Goal: Task Accomplishment & Management: Use online tool/utility

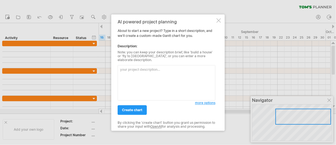
click at [220, 22] on div at bounding box center [218, 20] width 4 height 4
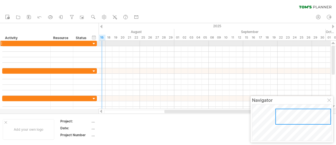
click at [93, 43] on div at bounding box center [93, 43] width 5 height 5
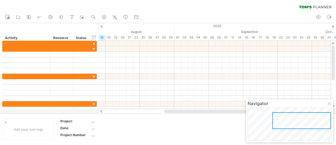
click at [168, 7] on div "clear filter reapply filter" at bounding box center [168, 6] width 336 height 12
click at [72, 17] on icon at bounding box center [71, 17] width 3 height 4
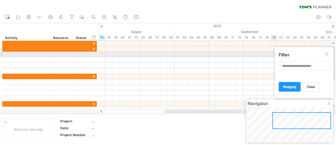
click at [328, 54] on div at bounding box center [327, 55] width 4 height 4
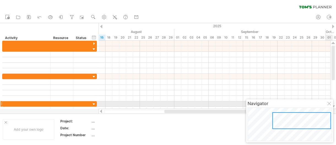
click at [330, 105] on div at bounding box center [329, 104] width 4 height 4
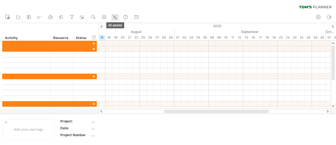
click at [116, 16] on icon at bounding box center [115, 17] width 6 height 6
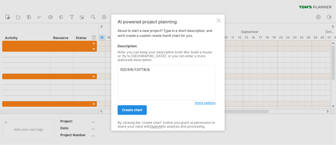
click at [140, 109] on span "create chart" at bounding box center [132, 110] width 20 height 4
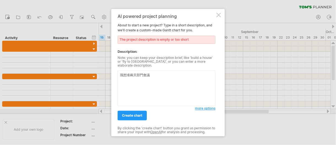
click at [179, 73] on textarea "我想准兩天部門會議" at bounding box center [167, 88] width 98 height 36
click at [156, 75] on textarea "我想准兩天部門會議" at bounding box center [167, 88] width 98 height 36
click at [157, 73] on textarea "我想准兩天的年度會議" at bounding box center [167, 88] width 98 height 36
click at [180, 75] on textarea "我想准兩天的年度會議包或前置置" at bounding box center [167, 88] width 98 height 36
click at [190, 74] on textarea "我想准兩天的年度會議包括前期籌備,場地,飲食,布人員人員" at bounding box center [167, 88] width 98 height 36
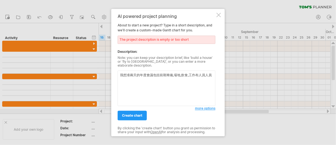
click at [213, 74] on textarea "我想准兩天的年度會議包括前期籌備,場地,飲食,工作布人員人員" at bounding box center [167, 88] width 98 height 36
type textarea "我想准兩天的年度會議包括前期籌備,場地,飲食,工作安排,時間"
click at [139, 113] on span "create chart" at bounding box center [132, 115] width 20 height 4
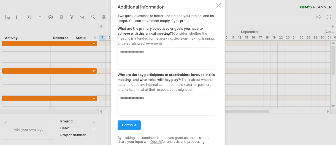
click at [154, 55] on textarea at bounding box center [167, 58] width 98 height 22
click at [145, 98] on textarea at bounding box center [167, 105] width 98 height 22
click at [145, 55] on textarea at bounding box center [167, 58] width 98 height 22
type textarea "*"
click at [136, 97] on textarea at bounding box center [167, 105] width 98 height 22
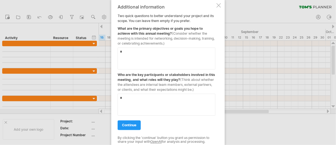
type textarea "*"
click at [133, 125] on span "continue" at bounding box center [129, 125] width 14 height 4
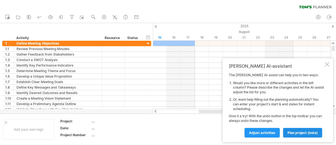
click at [296, 132] on span "plan project (beta)" at bounding box center [302, 133] width 30 height 4
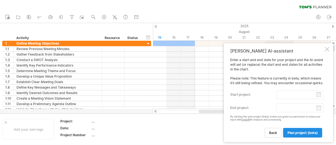
click at [302, 133] on span "plan project (beta)" at bounding box center [302, 133] width 30 height 4
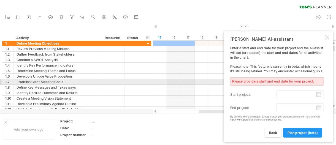
click at [291, 80] on div "Please provide a start and end date for your project." at bounding box center [277, 81] width 94 height 8
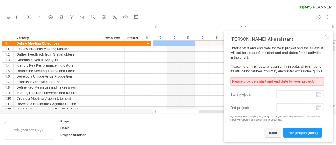
click at [273, 133] on span "back" at bounding box center [273, 133] width 8 height 4
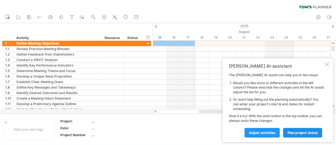
click at [301, 131] on span "plan project (beta)" at bounding box center [302, 133] width 30 height 4
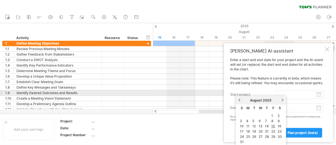
click at [319, 95] on input "start project:" at bounding box center [300, 94] width 48 height 9
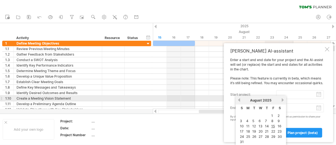
click at [282, 100] on link "next" at bounding box center [283, 100] width 4 height 4
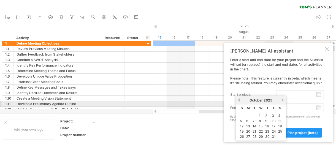
click at [239, 101] on link "previous" at bounding box center [239, 100] width 4 height 4
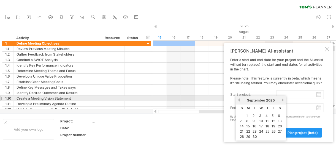
click at [239, 100] on link "previous" at bounding box center [239, 100] width 4 height 4
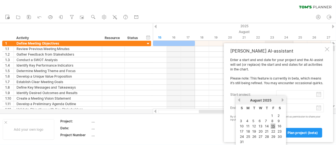
click at [274, 125] on link "15" at bounding box center [273, 126] width 5 height 5
type input "********"
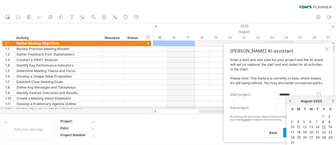
click at [319, 108] on body "progress(100%) Trying to reach [DOMAIN_NAME] Connected again... 0% clear filter…" at bounding box center [168, 73] width 336 height 146
click at [293, 142] on link "31" at bounding box center [292, 142] width 5 height 5
type input "********"
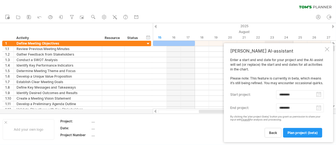
click at [189, 131] on td at bounding box center [206, 129] width 43 height 21
click at [300, 134] on span "plan project (beta)" at bounding box center [302, 133] width 30 height 4
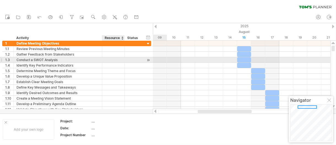
click at [125, 59] on div at bounding box center [134, 59] width 18 height 5
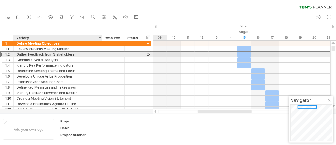
click at [90, 53] on div "Gather Feedback from Stakeholders" at bounding box center [58, 54] width 83 height 5
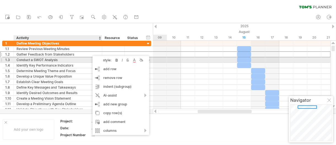
click at [83, 58] on div "Conduct a SWOT Analysis" at bounding box center [58, 59] width 83 height 5
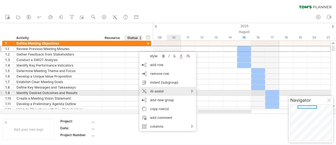
click at [172, 92] on div "AI-assist" at bounding box center [167, 91] width 57 height 9
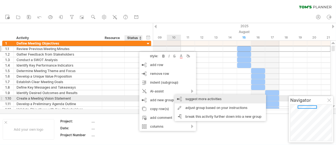
click at [193, 100] on div "suggest more activities" at bounding box center [220, 99] width 91 height 9
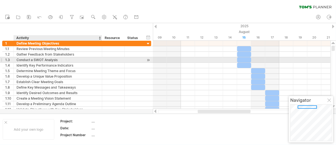
click at [60, 60] on div "Conduct a SWOT Analysis" at bounding box center [58, 59] width 83 height 5
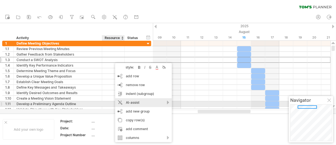
click at [169, 102] on div "AI-assist" at bounding box center [143, 102] width 57 height 9
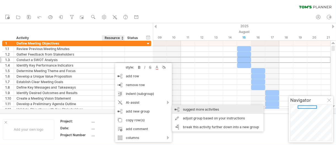
click at [218, 112] on div "suggest more activities" at bounding box center [217, 109] width 91 height 9
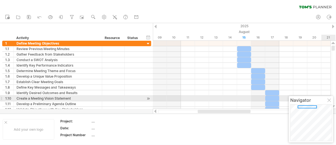
click at [330, 100] on div at bounding box center [329, 101] width 4 height 4
click at [334, 99] on div at bounding box center [333, 75] width 4 height 58
click at [331, 97] on div at bounding box center [333, 75] width 4 height 58
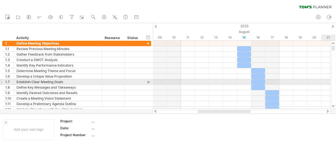
click at [333, 85] on div at bounding box center [333, 75] width 4 height 58
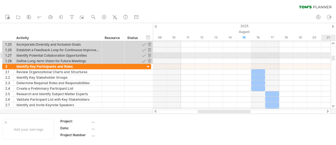
drag, startPoint x: 333, startPoint y: 47, endPoint x: 333, endPoint y: 57, distance: 9.9
click at [333, 57] on div at bounding box center [332, 58] width 3 height 5
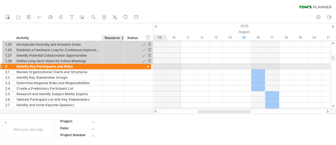
click at [123, 67] on div at bounding box center [124, 67] width 3 height 6
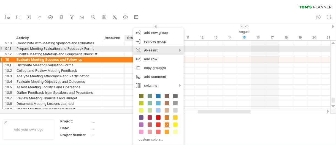
click at [181, 50] on div "AI-assist" at bounding box center [158, 50] width 50 height 9
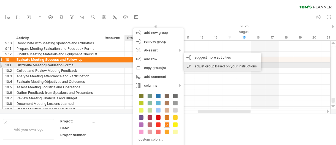
click at [193, 67] on div "adjust group based on your instructions" at bounding box center [222, 66] width 77 height 9
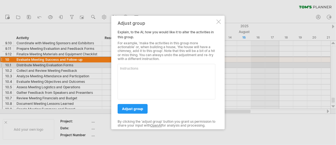
click at [220, 22] on div at bounding box center [218, 22] width 4 height 4
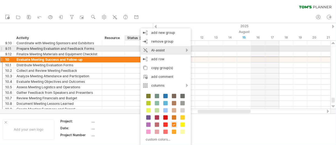
click at [176, 50] on div "AI-assist" at bounding box center [165, 50] width 50 height 9
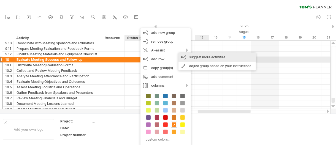
click at [209, 58] on div "suggest more activities" at bounding box center [216, 57] width 77 height 9
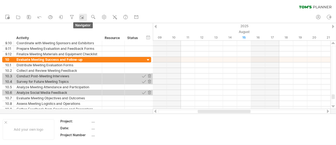
click at [83, 17] on rect at bounding box center [82, 18] width 6 height 6
click at [82, 17] on rect at bounding box center [82, 18] width 6 height 6
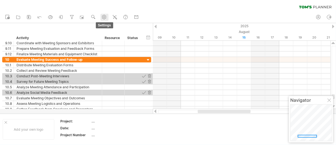
click at [104, 17] on use at bounding box center [104, 17] width 6 height 6
select select "*"
select select "**"
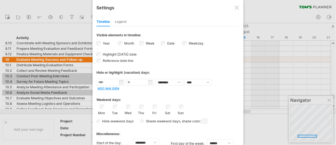
click at [257, 16] on div at bounding box center [168, 72] width 336 height 145
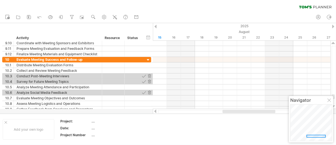
drag, startPoint x: 241, startPoint y: 112, endPoint x: 266, endPoint y: 110, distance: 24.9
click at [266, 110] on div at bounding box center [248, 111] width 53 height 3
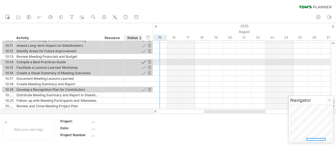
click at [143, 63] on div at bounding box center [143, 61] width 5 height 5
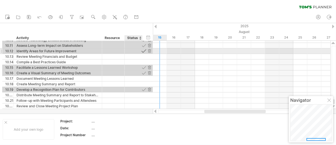
click at [143, 52] on div at bounding box center [143, 50] width 5 height 5
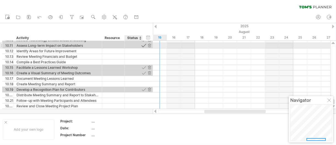
click at [144, 45] on div at bounding box center [143, 45] width 5 height 5
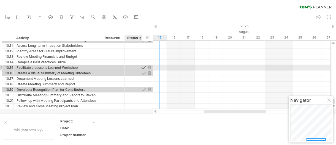
click at [143, 68] on div at bounding box center [143, 67] width 5 height 5
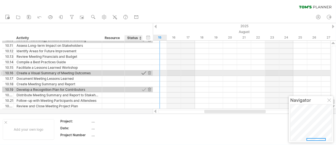
drag, startPoint x: 143, startPoint y: 68, endPoint x: 145, endPoint y: 72, distance: 4.8
click at [145, 72] on div at bounding box center [143, 72] width 5 height 5
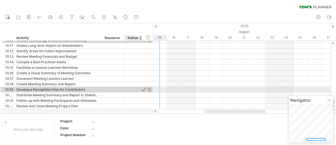
click at [143, 89] on div at bounding box center [143, 89] width 5 height 5
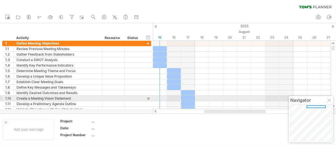
click at [331, 101] on div at bounding box center [329, 101] width 4 height 4
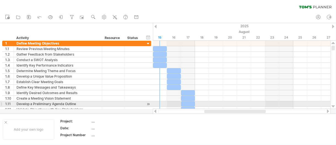
click at [334, 105] on div at bounding box center [333, 106] width 4 height 4
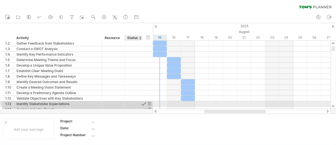
click at [145, 103] on div at bounding box center [143, 103] width 5 height 5
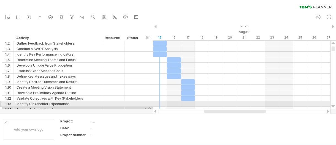
click at [334, 106] on div at bounding box center [333, 106] width 4 height 4
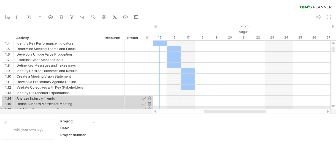
click at [334, 107] on div at bounding box center [333, 106] width 4 height 4
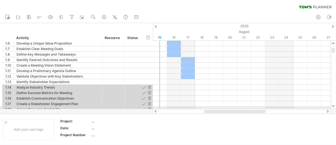
click at [335, 109] on div at bounding box center [333, 75] width 6 height 68
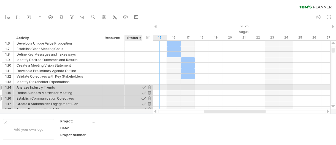
drag, startPoint x: 142, startPoint y: 86, endPoint x: 143, endPoint y: 95, distance: 8.9
click at [142, 89] on div "**********" at bounding box center [76, 77] width 149 height 72
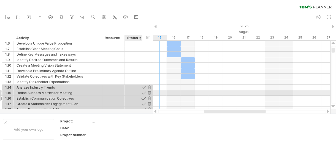
click at [143, 96] on div at bounding box center [143, 98] width 5 height 5
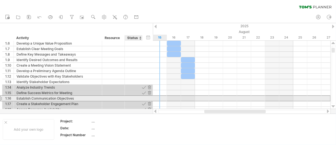
click at [143, 100] on div "**********" at bounding box center [76, 99] width 149 height 6
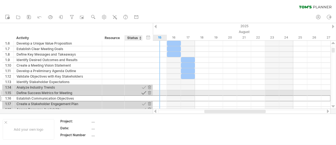
click at [144, 93] on div at bounding box center [143, 92] width 5 height 5
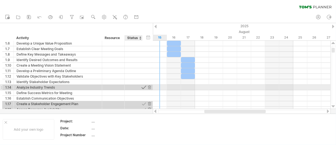
click at [145, 87] on div at bounding box center [143, 87] width 5 height 5
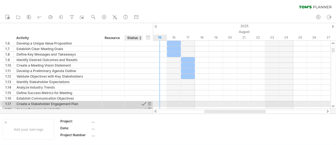
click at [144, 104] on div at bounding box center [143, 103] width 5 height 5
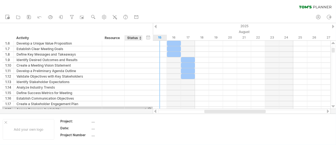
click at [145, 107] on div at bounding box center [143, 109] width 5 height 5
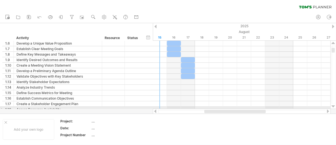
click at [333, 107] on div at bounding box center [333, 106] width 4 height 4
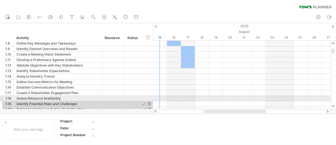
click at [333, 98] on div at bounding box center [333, 75] width 4 height 58
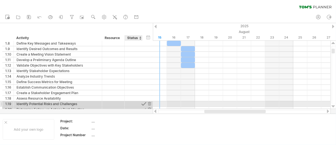
click at [143, 104] on div at bounding box center [143, 103] width 5 height 5
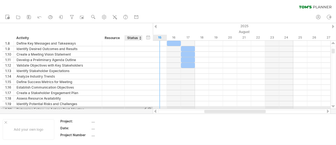
click at [143, 108] on div at bounding box center [143, 109] width 5 height 5
click at [334, 107] on div at bounding box center [333, 106] width 4 height 4
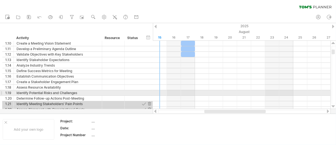
click at [335, 94] on div at bounding box center [333, 75] width 4 height 58
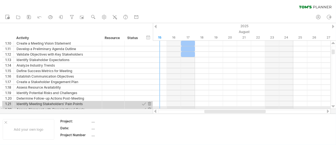
click at [334, 108] on div at bounding box center [333, 106] width 4 height 4
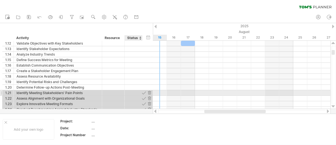
click at [141, 93] on div at bounding box center [141, 93] width 3 height 6
click at [143, 93] on div at bounding box center [143, 92] width 5 height 5
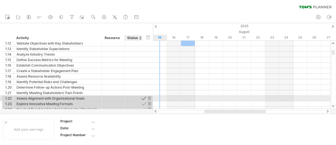
click at [144, 99] on div at bounding box center [143, 98] width 5 height 5
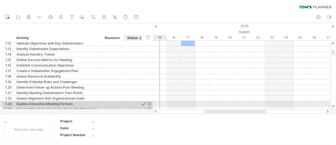
click at [145, 102] on div at bounding box center [143, 103] width 5 height 5
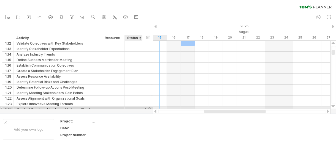
click at [145, 107] on div at bounding box center [143, 109] width 5 height 5
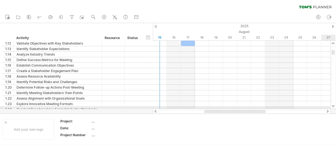
click at [333, 107] on div at bounding box center [333, 106] width 4 height 4
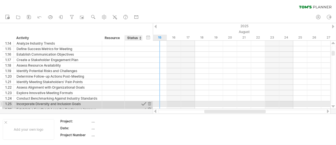
click at [143, 103] on div at bounding box center [143, 103] width 5 height 5
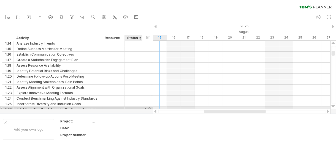
click at [142, 108] on div at bounding box center [143, 109] width 5 height 5
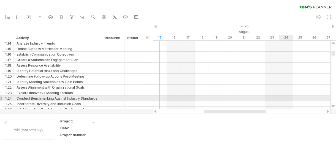
click at [334, 100] on div at bounding box center [333, 75] width 4 height 58
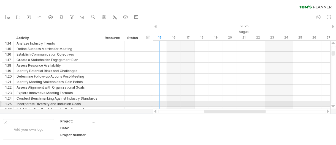
click at [333, 103] on div at bounding box center [333, 75] width 6 height 68
click at [333, 103] on div at bounding box center [333, 75] width 4 height 58
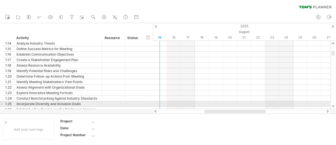
click at [332, 101] on div at bounding box center [333, 75] width 4 height 58
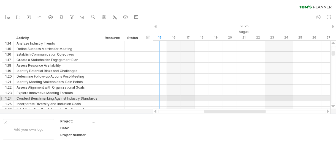
click at [332, 101] on div at bounding box center [333, 75] width 4 height 58
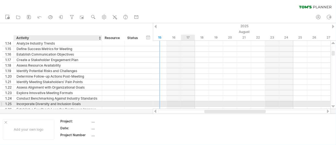
click at [40, 103] on div "Incorporate Diversity and Inclusion Goals" at bounding box center [58, 103] width 83 height 5
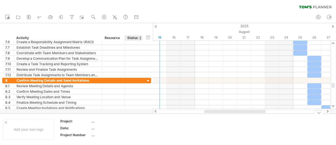
click at [93, 17] on use at bounding box center [94, 17] width 6 height 6
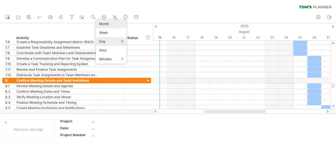
click at [112, 23] on div "Month" at bounding box center [111, 24] width 31 height 9
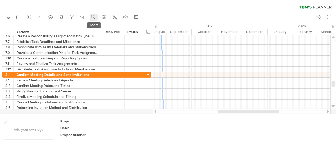
click at [93, 17] on use at bounding box center [94, 17] width 6 height 6
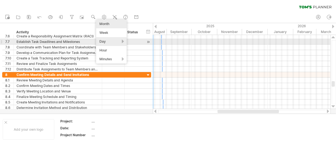
click at [106, 41] on div "Day" at bounding box center [111, 41] width 31 height 9
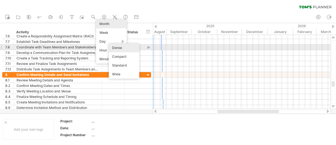
click at [115, 48] on div "Dense" at bounding box center [124, 47] width 31 height 9
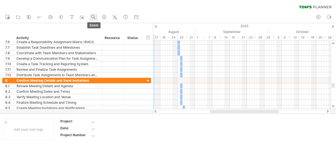
click at [94, 18] on use at bounding box center [94, 17] width 6 height 6
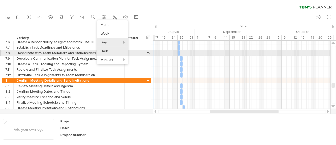
click at [110, 52] on div "Hour" at bounding box center [112, 51] width 31 height 9
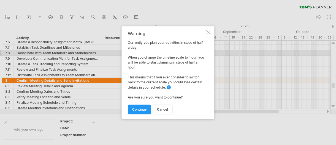
click at [208, 33] on div at bounding box center [208, 32] width 4 height 4
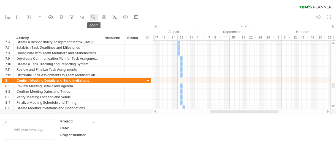
click at [94, 14] on use at bounding box center [94, 17] width 6 height 6
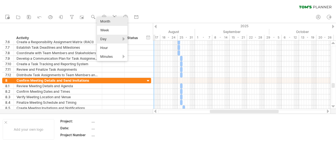
click at [106, 21] on div "Month" at bounding box center [112, 21] width 31 height 9
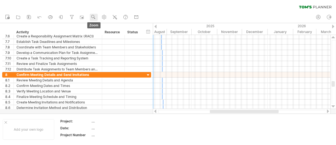
click at [94, 16] on use at bounding box center [94, 17] width 6 height 6
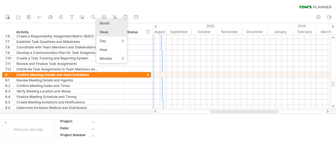
click at [100, 32] on div "Week" at bounding box center [111, 32] width 31 height 9
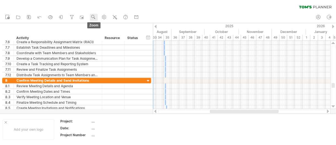
click at [93, 18] on use at bounding box center [94, 17] width 6 height 6
click at [123, 125] on td "...." at bounding box center [115, 122] width 47 height 6
click at [105, 16] on use at bounding box center [104, 17] width 6 height 6
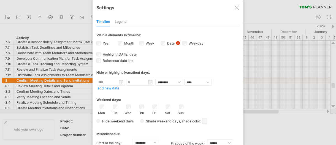
click at [124, 21] on div "Legend" at bounding box center [121, 22] width 12 height 9
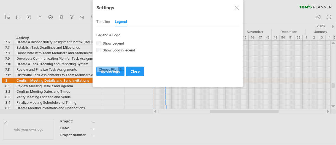
click at [102, 21] on div "Timeline" at bounding box center [102, 22] width 13 height 9
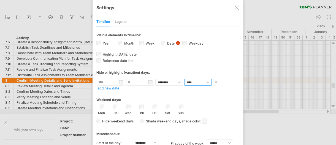
click at [206, 81] on select "**** *****" at bounding box center [198, 82] width 28 height 7
select select "*"
click at [184, 79] on select "**** *****" at bounding box center [198, 82] width 28 height 7
click at [178, 81] on select "******** ********" at bounding box center [169, 82] width 28 height 7
select select "*"
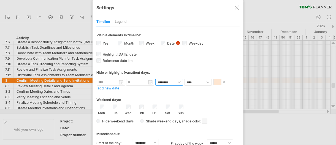
click at [155, 79] on select "******** ********" at bounding box center [169, 82] width 28 height 7
click at [201, 95] on div "Weekend days:" at bounding box center [167, 98] width 143 height 11
click at [237, 9] on div at bounding box center [237, 8] width 4 height 4
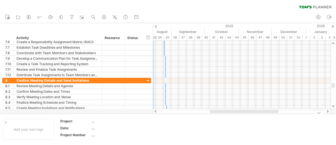
drag, startPoint x: 180, startPoint y: 123, endPoint x: 180, endPoint y: 126, distance: 2.8
click at [180, 124] on td at bounding box center [163, 129] width 43 height 21
click at [105, 17] on circle at bounding box center [104, 17] width 1 height 1
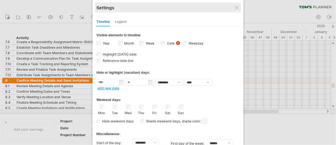
click at [235, 10] on div "Settings" at bounding box center [167, 7] width 143 height 10
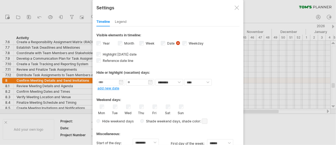
click at [239, 8] on div at bounding box center [237, 8] width 4 height 4
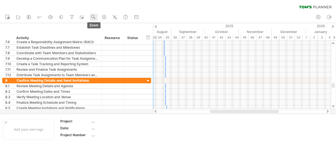
click at [94, 16] on use at bounding box center [94, 17] width 6 height 6
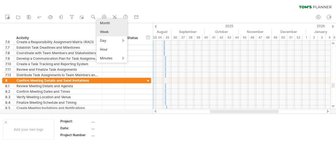
click at [107, 25] on div "Month" at bounding box center [112, 23] width 31 height 9
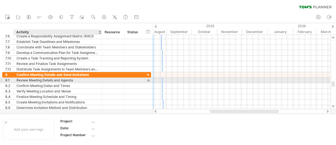
click at [65, 80] on div "Review Meeting Details and Agenda" at bounding box center [58, 80] width 83 height 5
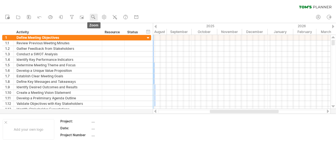
click at [95, 18] on rect at bounding box center [94, 18] width 1 height 1
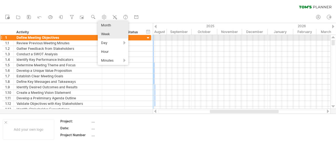
click at [110, 36] on div "Week" at bounding box center [113, 34] width 31 height 9
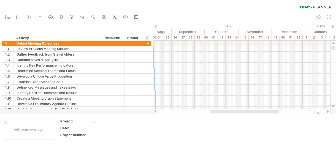
click at [179, 123] on td at bounding box center [163, 129] width 43 height 21
click at [149, 37] on div "hide start/end/duration show start/end/duration" at bounding box center [148, 37] width 5 height 6
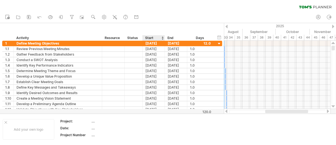
click at [148, 38] on div "Start" at bounding box center [153, 38] width 17 height 6
click at [160, 39] on div "Start" at bounding box center [153, 38] width 17 height 6
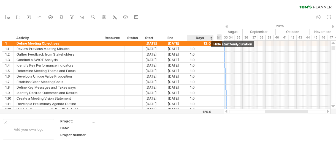
click at [218, 37] on div "hide start/end/duration show start/end/duration" at bounding box center [219, 37] width 5 height 6
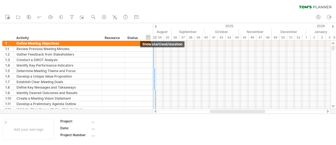
click at [148, 38] on div "hide start/end/duration show start/end/duration" at bounding box center [148, 37] width 5 height 6
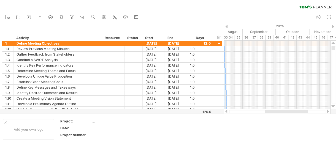
click at [225, 26] on div "2025" at bounding box center [176, 26] width 402 height 6
click at [228, 26] on div "2025" at bounding box center [176, 26] width 402 height 6
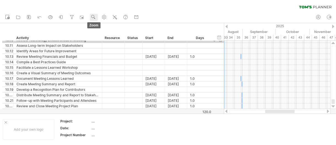
click at [95, 16] on use at bounding box center [94, 17] width 6 height 6
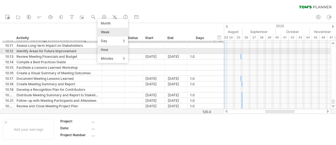
click at [108, 49] on div "Hour" at bounding box center [112, 49] width 31 height 9
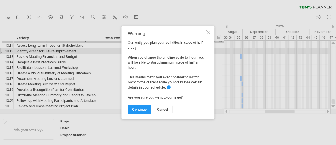
click at [138, 109] on span "continue" at bounding box center [139, 109] width 14 height 4
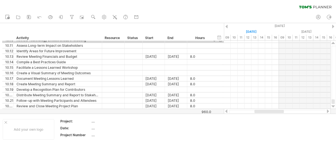
click at [329, 112] on div at bounding box center [328, 112] width 4 height 4
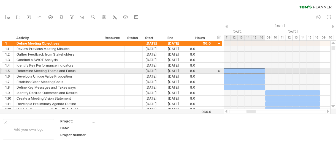
click at [236, 71] on div at bounding box center [237, 70] width 55 height 5
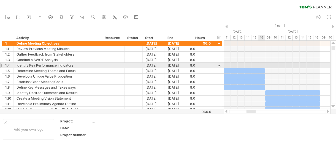
drag, startPoint x: 259, startPoint y: 67, endPoint x: 273, endPoint y: 69, distance: 15.0
click at [259, 67] on div at bounding box center [277, 66] width 107 height 6
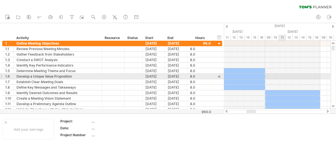
click at [282, 77] on div at bounding box center [277, 77] width 107 height 6
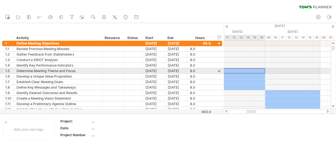
click at [261, 70] on div at bounding box center [237, 70] width 55 height 5
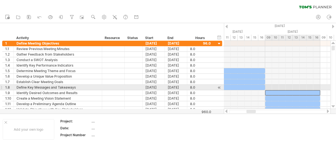
click at [270, 90] on div at bounding box center [292, 92] width 55 height 5
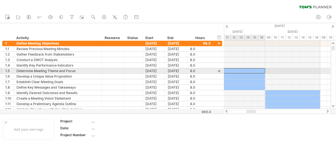
click at [259, 69] on div at bounding box center [237, 70] width 55 height 5
click at [274, 72] on div at bounding box center [277, 71] width 107 height 6
drag, startPoint x: 242, startPoint y: 69, endPoint x: 254, endPoint y: 71, distance: 12.3
click at [254, 71] on div at bounding box center [251, 70] width 55 height 5
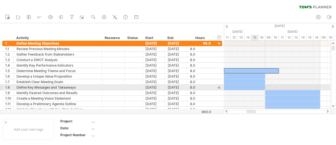
click at [253, 88] on div at bounding box center [237, 87] width 55 height 5
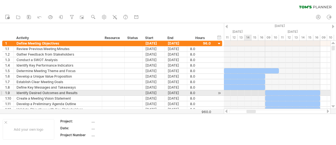
click at [247, 93] on div at bounding box center [277, 93] width 107 height 6
drag, startPoint x: 244, startPoint y: 84, endPoint x: 244, endPoint y: 91, distance: 6.6
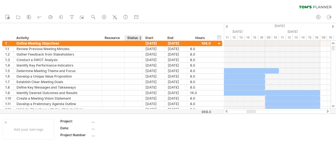
click at [138, 37] on div "Status" at bounding box center [133, 38] width 12 height 6
click at [140, 39] on div at bounding box center [140, 38] width 2 height 6
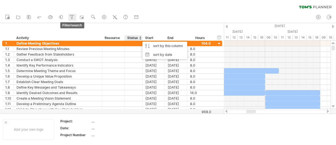
click at [72, 17] on icon at bounding box center [72, 17] width 6 height 6
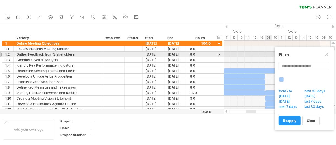
click at [328, 56] on div at bounding box center [327, 55] width 4 height 4
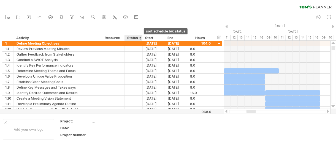
click at [139, 36] on div at bounding box center [140, 38] width 2 height 6
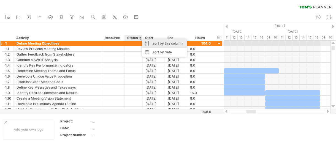
click at [148, 42] on div "sort by this column" at bounding box center [164, 43] width 45 height 9
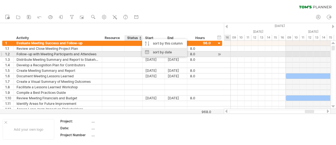
click at [153, 53] on div "sort by date" at bounding box center [164, 52] width 45 height 9
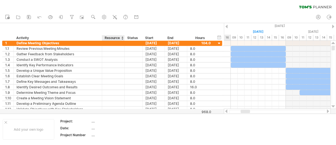
click at [121, 37] on div at bounding box center [122, 38] width 2 height 6
click at [119, 39] on div "Resource" at bounding box center [113, 38] width 17 height 6
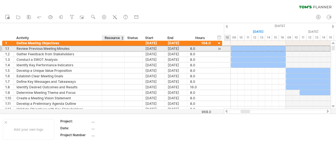
click at [118, 48] on div at bounding box center [113, 48] width 17 height 5
click at [118, 48] on input "text" at bounding box center [113, 48] width 17 height 5
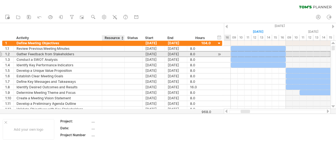
click at [118, 55] on div at bounding box center [113, 53] width 17 height 5
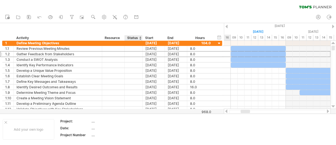
click at [141, 38] on div at bounding box center [142, 38] width 2 height 6
click at [138, 37] on div "Status" at bounding box center [133, 38] width 12 height 6
click at [140, 38] on div at bounding box center [140, 38] width 2 height 6
click at [140, 39] on div at bounding box center [140, 38] width 2 height 6
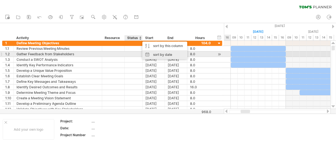
click at [148, 54] on div "sort by date" at bounding box center [164, 54] width 45 height 9
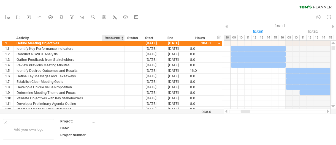
click at [125, 39] on div "****** Status" at bounding box center [133, 38] width 18 height 6
click at [148, 37] on div "Start" at bounding box center [153, 38] width 17 height 6
click at [162, 39] on div at bounding box center [162, 38] width 2 height 6
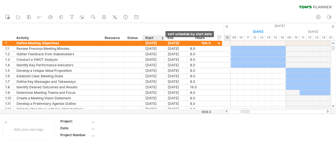
click at [162, 39] on div at bounding box center [162, 38] width 2 height 6
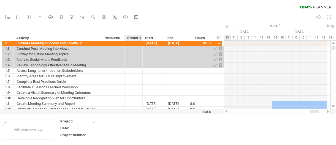
click at [137, 38] on div "Status" at bounding box center [133, 38] width 12 height 6
click at [140, 38] on div at bounding box center [140, 38] width 2 height 6
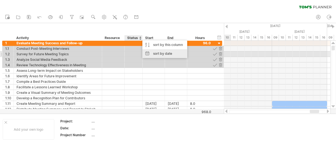
click at [146, 53] on div "sort by date" at bounding box center [164, 53] width 45 height 9
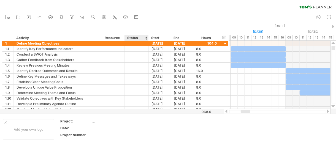
drag, startPoint x: 141, startPoint y: 36, endPoint x: 148, endPoint y: 37, distance: 6.3
click at [148, 37] on div at bounding box center [148, 38] width 2 height 6
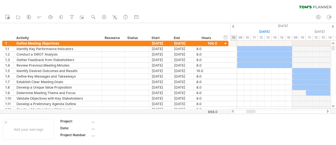
click at [148, 37] on div at bounding box center [149, 38] width 2 height 6
click at [151, 38] on div "Start" at bounding box center [159, 38] width 17 height 6
click at [148, 38] on div "******** Activity ******** Resource ****** Status Start End Hours" at bounding box center [110, 38] width 217 height 6
click at [146, 38] on div "****** Status" at bounding box center [136, 38] width 24 height 6
click at [143, 38] on div "Status" at bounding box center [136, 38] width 18 height 6
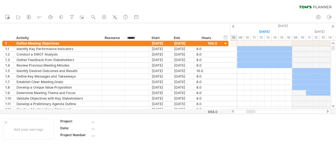
click at [143, 38] on input "******" at bounding box center [136, 38] width 18 height 6
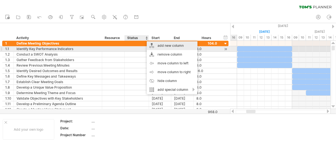
click at [156, 47] on div "add new column" at bounding box center [172, 45] width 51 height 9
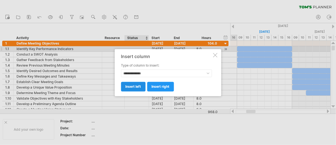
click at [140, 85] on span "insert left" at bounding box center [134, 87] width 16 height 4
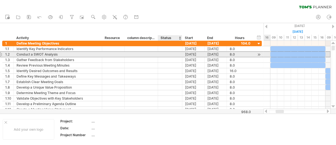
click at [162, 53] on div at bounding box center [170, 54] width 18 height 5
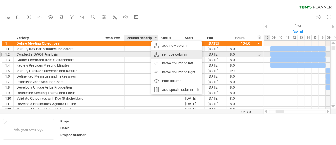
click at [168, 53] on div "remove column" at bounding box center [176, 54] width 51 height 9
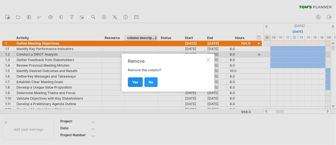
click at [138, 83] on span "yes" at bounding box center [135, 82] width 6 height 4
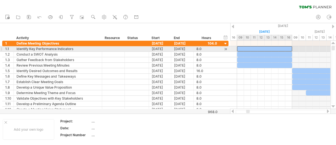
click at [260, 47] on div at bounding box center [264, 48] width 55 height 5
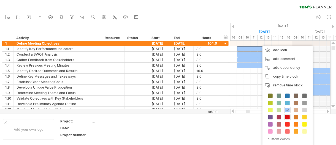
click at [286, 115] on span at bounding box center [287, 117] width 4 height 4
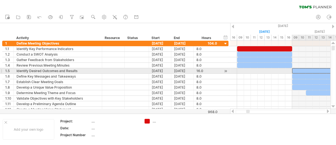
click at [305, 71] on div at bounding box center [319, 70] width 55 height 5
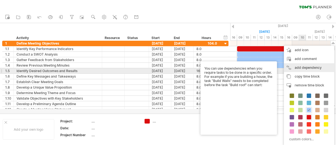
click at [297, 69] on div "add dependency You can use dependencies when you require tasks to be done in a …" at bounding box center [309, 67] width 50 height 9
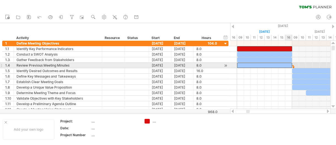
click at [288, 65] on div at bounding box center [264, 65] width 55 height 5
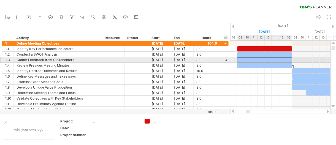
click at [287, 59] on div at bounding box center [264, 59] width 55 height 5
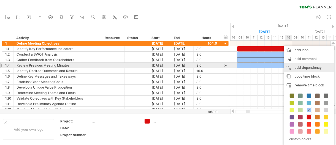
click at [297, 67] on div "add dependency You can use dependencies when you require tasks to be done in a …" at bounding box center [309, 67] width 50 height 9
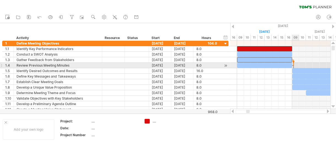
click at [293, 64] on div at bounding box center [294, 63] width 2 height 6
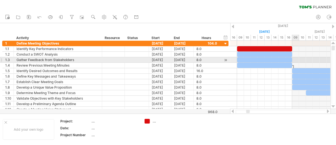
click at [294, 59] on div at bounding box center [280, 60] width 100 height 6
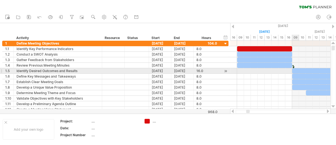
click at [297, 69] on div at bounding box center [319, 70] width 55 height 5
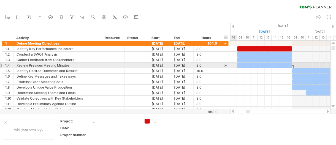
click at [225, 66] on div at bounding box center [225, 66] width 5 height 6
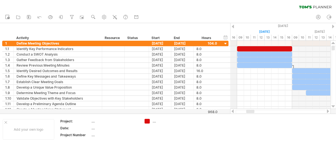
click at [233, 26] on div "Trying to reach [DOMAIN_NAME] Connected again... 0% clear filter new 1" at bounding box center [168, 72] width 336 height 145
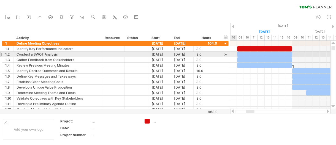
click at [224, 55] on div at bounding box center [225, 55] width 5 height 6
click at [225, 54] on div at bounding box center [225, 55] width 5 height 6
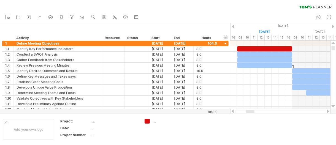
click at [327, 112] on div at bounding box center [328, 112] width 4 height 4
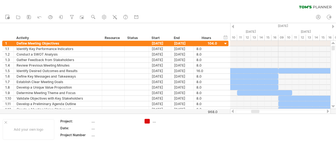
click at [327, 112] on div at bounding box center [328, 112] width 4 height 4
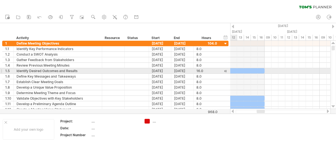
click at [225, 69] on div at bounding box center [225, 71] width 5 height 6
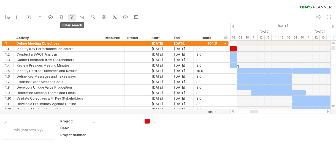
click at [72, 16] on icon at bounding box center [72, 17] width 6 height 6
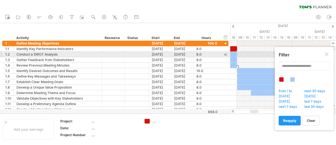
click at [328, 55] on div at bounding box center [327, 55] width 4 height 4
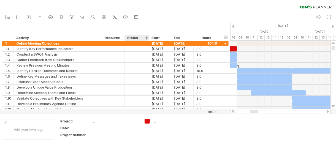
click at [152, 38] on div "Start" at bounding box center [159, 38] width 17 height 6
click at [114, 39] on div "Resource" at bounding box center [113, 38] width 17 height 6
click at [121, 46] on div at bounding box center [113, 48] width 23 height 5
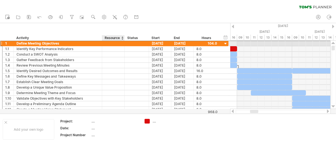
click at [94, 44] on div "Define Meeting Objectives" at bounding box center [58, 43] width 83 height 5
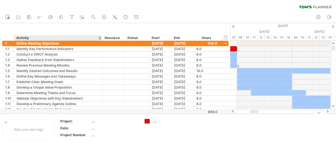
click at [181, 126] on td "...." at bounding box center [163, 129] width 43 height 21
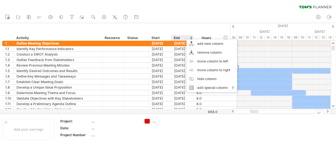
click at [181, 126] on td "...." at bounding box center [163, 129] width 43 height 21
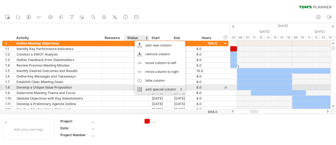
click at [181, 88] on div "add special column" at bounding box center [160, 89] width 51 height 9
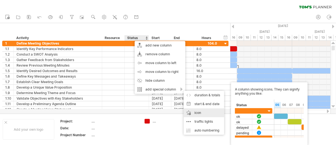
click at [201, 113] on div "icon A column showing icons. They can signify anything you like:" at bounding box center [204, 112] width 40 height 9
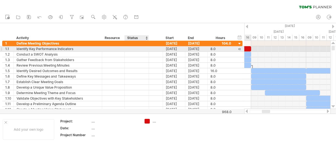
click at [135, 48] on div at bounding box center [136, 48] width 18 height 5
click at [135, 48] on input "text" at bounding box center [136, 48] width 18 height 5
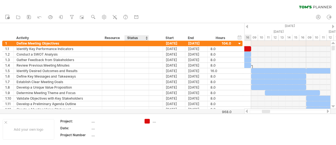
click at [132, 37] on div "Status" at bounding box center [136, 38] width 18 height 6
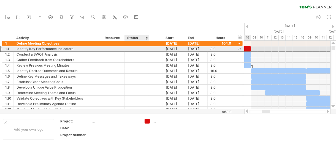
click at [126, 49] on div at bounding box center [137, 48] width 24 height 5
click at [141, 49] on div at bounding box center [136, 48] width 18 height 5
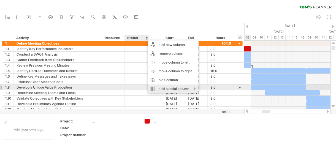
click at [184, 89] on div "add special column" at bounding box center [173, 89] width 51 height 9
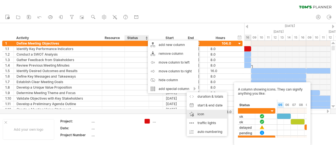
click at [204, 116] on div "icon A column showing icons. They can signify anything you like:" at bounding box center [207, 114] width 40 height 9
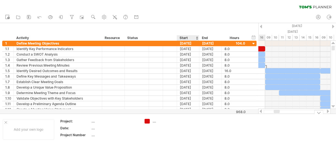
click at [147, 121] on div "Trying to reach [DOMAIN_NAME] Connected again... 0% clear filter new 1" at bounding box center [168, 72] width 336 height 145
click at [148, 121] on div "Trying to reach [DOMAIN_NAME] Connected again... 0% clear filter new 1" at bounding box center [168, 72] width 336 height 145
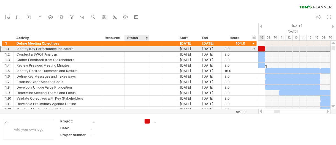
click at [129, 49] on div at bounding box center [136, 48] width 18 height 5
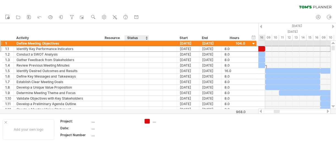
click at [137, 43] on div at bounding box center [136, 43] width 18 height 5
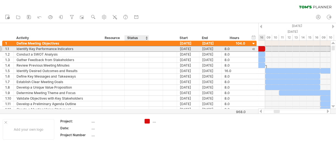
click at [138, 48] on div at bounding box center [136, 48] width 18 height 5
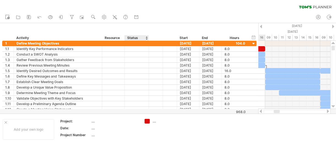
click at [137, 36] on div "Status" at bounding box center [136, 38] width 18 height 6
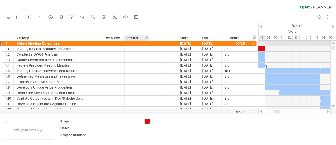
click at [143, 45] on div at bounding box center [136, 43] width 18 height 5
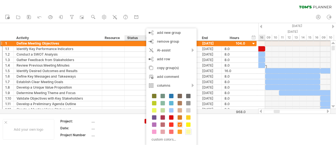
click at [188, 131] on span at bounding box center [188, 132] width 4 height 4
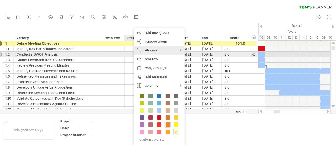
click at [176, 52] on div "AI-assist" at bounding box center [159, 50] width 50 height 9
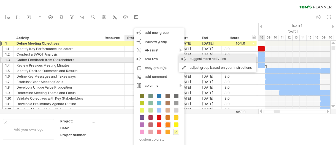
click at [194, 60] on div "suggest more activities" at bounding box center [217, 59] width 77 height 9
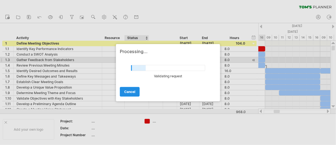
click at [132, 91] on span "cancel" at bounding box center [129, 92] width 11 height 4
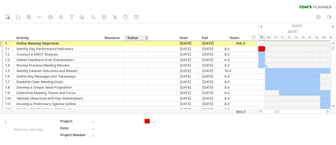
click at [140, 41] on div at bounding box center [136, 43] width 18 height 5
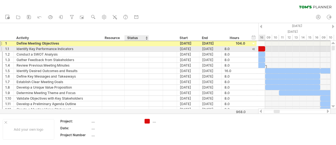
click at [140, 48] on div at bounding box center [136, 48] width 18 height 5
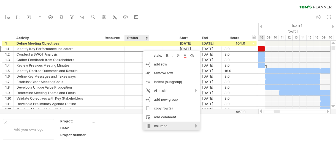
drag, startPoint x: 194, startPoint y: 125, endPoint x: 188, endPoint y: 122, distance: 6.9
click at [194, 125] on div "columns" at bounding box center [171, 126] width 57 height 9
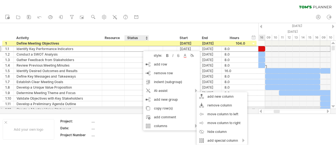
drag, startPoint x: 141, startPoint y: 107, endPoint x: 135, endPoint y: 110, distance: 7.3
click at [140, 107] on div at bounding box center [136, 109] width 18 height 5
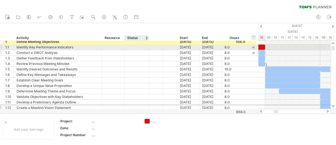
click at [140, 50] on div at bounding box center [136, 52] width 18 height 5
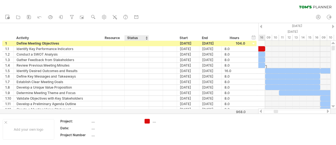
drag, startPoint x: 136, startPoint y: 34, endPoint x: 137, endPoint y: 37, distance: 3.7
click at [136, 34] on div "hide start/end/duration show start/end/duration ******** Activity ******** Reso…" at bounding box center [129, 32] width 258 height 18
click at [138, 38] on div "Status" at bounding box center [136, 38] width 18 height 6
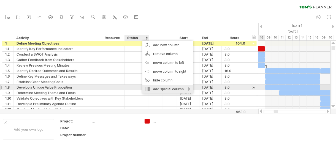
click at [185, 88] on div "add special column" at bounding box center [167, 89] width 51 height 9
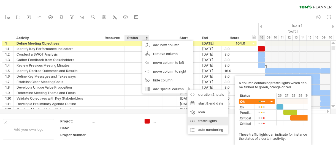
click at [215, 119] on div "traffic lights A column containing traffic lights which can be turned to green,…" at bounding box center [207, 121] width 40 height 9
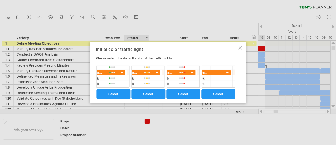
click at [145, 72] on div at bounding box center [166, 77] width 138 height 22
click at [143, 91] on link "select" at bounding box center [149, 94] width 34 height 10
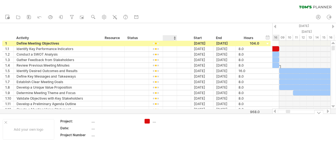
click at [178, 128] on td "...." at bounding box center [163, 129] width 43 height 21
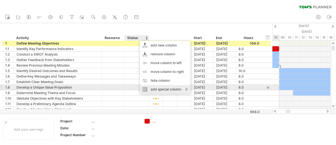
click at [183, 88] on div "add special column" at bounding box center [165, 89] width 51 height 9
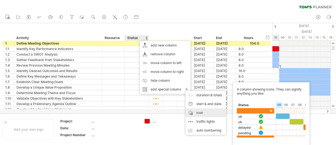
click at [201, 112] on div "icon A column showing icons. They can signify anything you like:" at bounding box center [206, 112] width 40 height 9
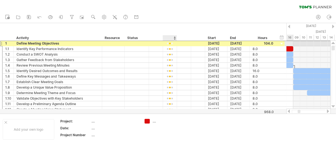
click at [170, 43] on div at bounding box center [170, 44] width 8 height 4
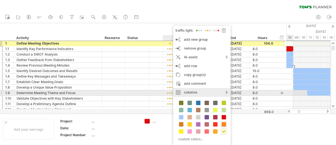
click at [228, 91] on div "columns" at bounding box center [202, 92] width 58 height 9
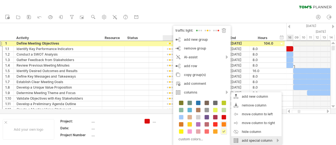
click at [279, 139] on div "add special column" at bounding box center [256, 140] width 51 height 9
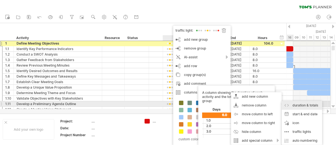
click at [308, 106] on div "duration & totals A column showing the duration of each activity and the total …" at bounding box center [302, 105] width 40 height 9
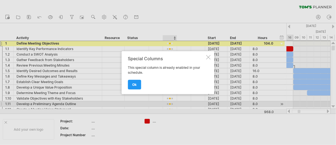
click at [207, 56] on div at bounding box center [208, 57] width 4 height 4
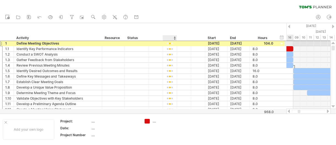
click at [170, 43] on div at bounding box center [170, 44] width 8 height 4
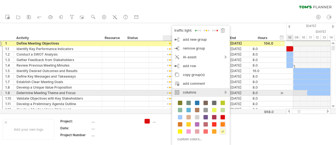
click at [225, 93] on div "columns" at bounding box center [201, 92] width 58 height 9
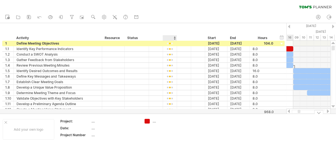
drag, startPoint x: 154, startPoint y: 134, endPoint x: 154, endPoint y: 128, distance: 5.5
click at [154, 134] on td "...." at bounding box center [163, 129] width 43 height 21
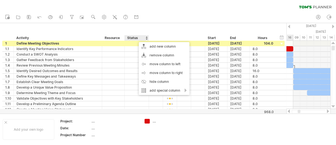
click at [164, 31] on div "hide start/end/duration show start/end/duration ******** Activity ******** Reso…" at bounding box center [143, 32] width 286 height 18
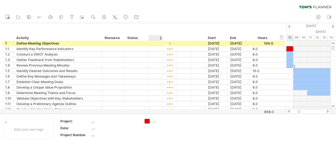
click at [160, 36] on div at bounding box center [160, 38] width 2 height 6
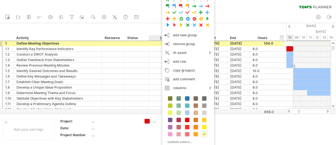
click at [152, 28] on div "hide start/end/duration show start/end/duration ******** Activity ******** Reso…" at bounding box center [143, 32] width 286 height 18
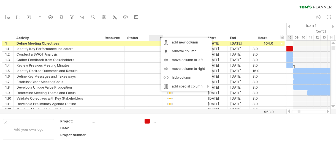
click at [158, 36] on div at bounding box center [155, 38] width 8 height 6
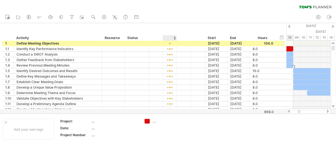
click at [168, 32] on div "hide start/end/duration show start/end/duration ******** Activity ******** Reso…" at bounding box center [143, 32] width 286 height 18
click at [168, 31] on div "hide start/end/duration show start/end/duration ******** Activity ******** Reso…" at bounding box center [143, 32] width 286 height 18
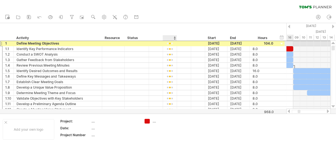
click at [168, 42] on div at bounding box center [170, 44] width 8 height 4
click at [170, 44] on div at bounding box center [170, 44] width 8 height 4
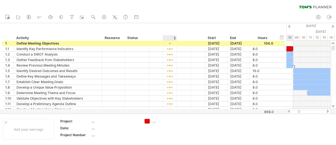
click at [154, 36] on div at bounding box center [155, 38] width 8 height 6
click at [151, 34] on div "hide start/end/duration show start/end/duration ******** Activity ******** Reso…" at bounding box center [143, 32] width 286 height 18
click at [144, 32] on div "hide start/end/duration show start/end/duration ******** Activity ******** Reso…" at bounding box center [143, 32] width 286 height 18
click at [128, 37] on div "Status" at bounding box center [136, 38] width 18 height 6
click at [132, 29] on div "hide start/end/duration show start/end/duration ******** Activity ******** Reso…" at bounding box center [143, 32] width 286 height 18
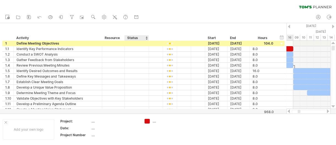
click at [133, 29] on div "hide start/end/duration show start/end/duration ******** Activity ******** Reso…" at bounding box center [143, 32] width 286 height 18
click at [137, 34] on div "hide start/end/duration show start/end/duration ******** Activity ******** Reso…" at bounding box center [143, 32] width 286 height 18
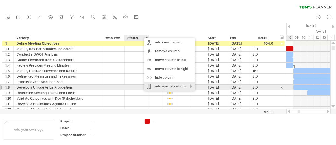
click at [189, 86] on div "add special column" at bounding box center [169, 86] width 51 height 9
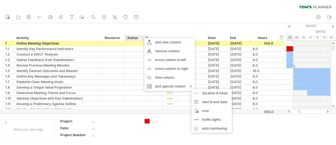
click at [131, 39] on div "Status" at bounding box center [136, 38] width 18 height 6
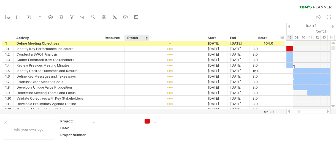
drag, startPoint x: 131, startPoint y: 34, endPoint x: 138, endPoint y: 30, distance: 8.0
click at [131, 34] on div "hide start/end/duration show start/end/duration ******** Activity ******** Reso…" at bounding box center [143, 32] width 286 height 18
drag, startPoint x: 142, startPoint y: 28, endPoint x: 165, endPoint y: 23, distance: 22.8
click at [165, 23] on div "hide start/end/duration show start/end/duration ******** Activity ******** Reso…" at bounding box center [143, 32] width 286 height 18
drag, startPoint x: 176, startPoint y: 18, endPoint x: 179, endPoint y: 21, distance: 3.7
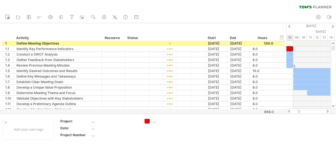
click at [176, 18] on div "new" at bounding box center [168, 18] width 336 height 12
click at [179, 29] on div "hide start/end/duration show start/end/duration ******** Activity ******** Reso…" at bounding box center [143, 32] width 286 height 18
click at [175, 31] on div "hide start/end/duration show start/end/duration ******** Activity ******** Reso…" at bounding box center [143, 32] width 286 height 18
click at [155, 37] on div at bounding box center [155, 38] width 8 height 6
click at [157, 30] on div "hide start/end/duration show start/end/duration ******** Activity ******** Reso…" at bounding box center [143, 32] width 286 height 18
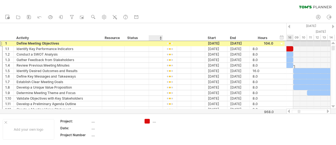
click at [157, 45] on div at bounding box center [156, 43] width 6 height 5
click at [157, 43] on div at bounding box center [156, 43] width 6 height 5
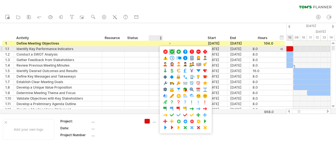
click at [172, 51] on span at bounding box center [172, 51] width 6 height 5
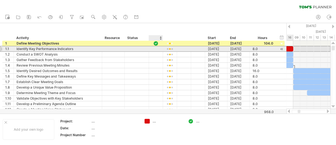
click at [156, 50] on div at bounding box center [156, 49] width 6 height 5
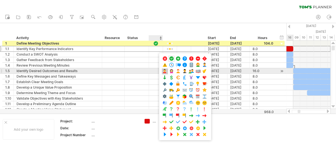
click at [165, 69] on span at bounding box center [165, 71] width 6 height 5
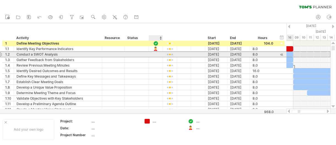
click at [159, 56] on div at bounding box center [156, 54] width 14 height 5
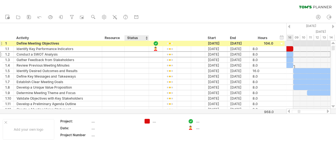
click at [143, 43] on div at bounding box center [136, 43] width 18 height 5
click at [205, 26] on div "hide start/end/duration show start/end/duration ******** Activity ******** Reso…" at bounding box center [143, 32] width 286 height 18
